Goal: Transaction & Acquisition: Purchase product/service

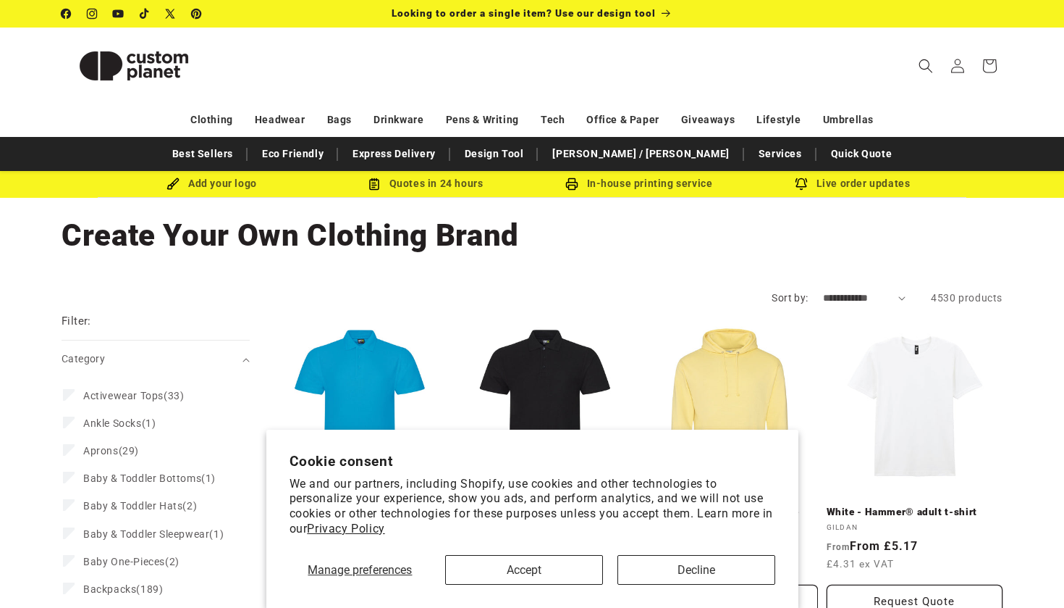
click at [542, 569] on button "Accept" at bounding box center [524, 570] width 158 height 30
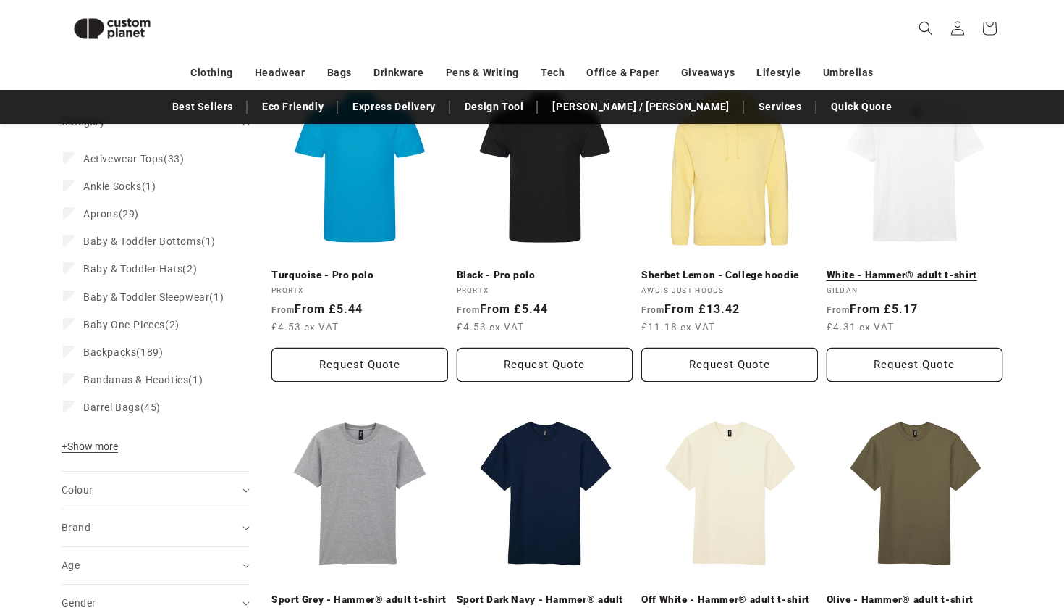
scroll to position [214, 0]
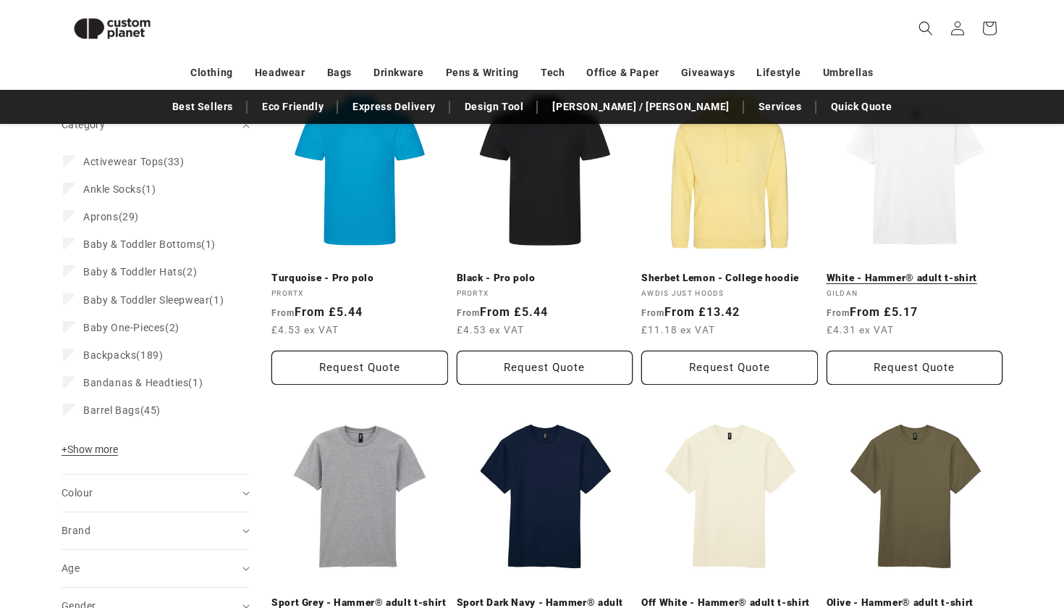
click at [888, 272] on link "White - Hammer® adult t-shirt" at bounding box center [915, 278] width 177 height 13
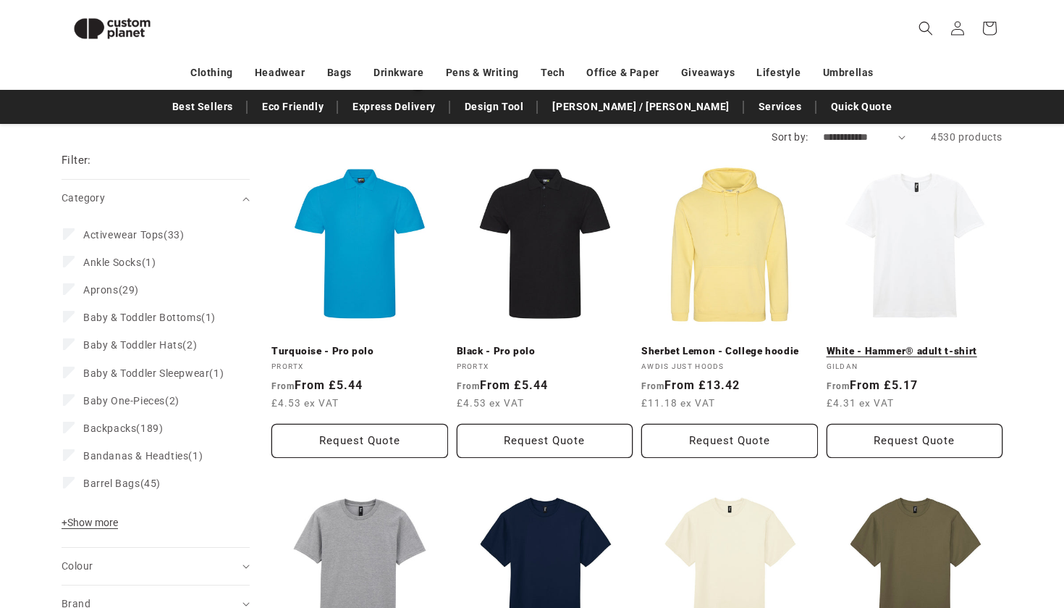
scroll to position [26, 0]
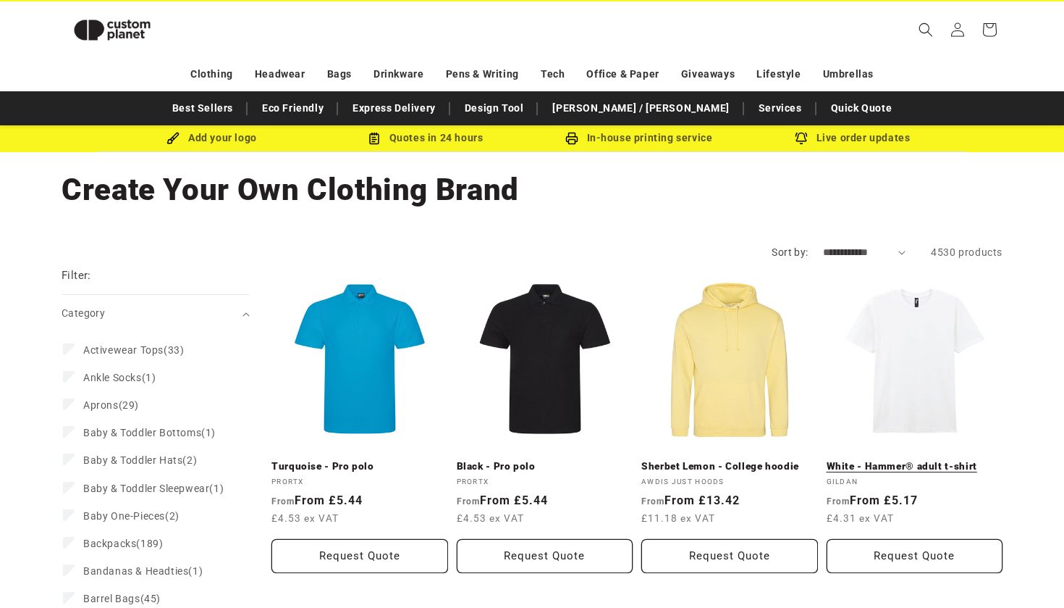
click at [913, 460] on link "White - Hammer® adult t-shirt" at bounding box center [915, 466] width 177 height 13
